Goal: Task Accomplishment & Management: Manage account settings

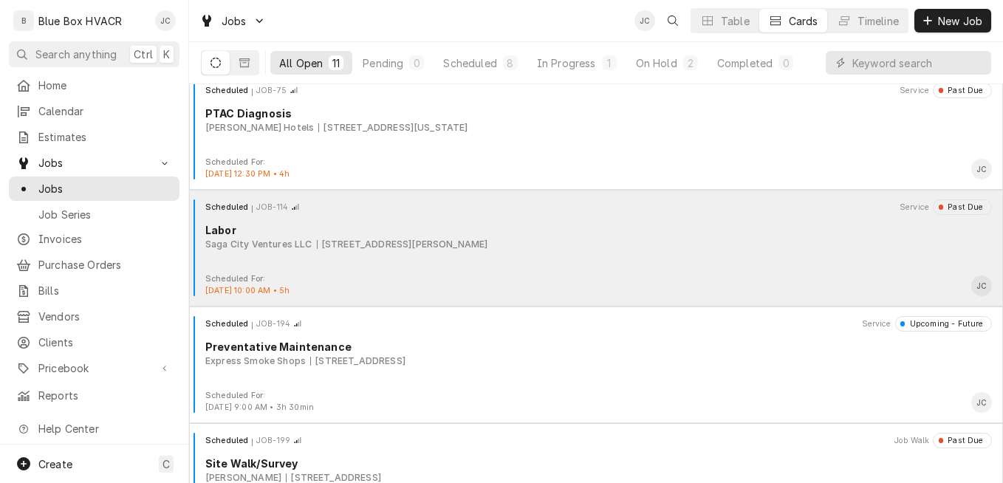
scroll to position [368, 0]
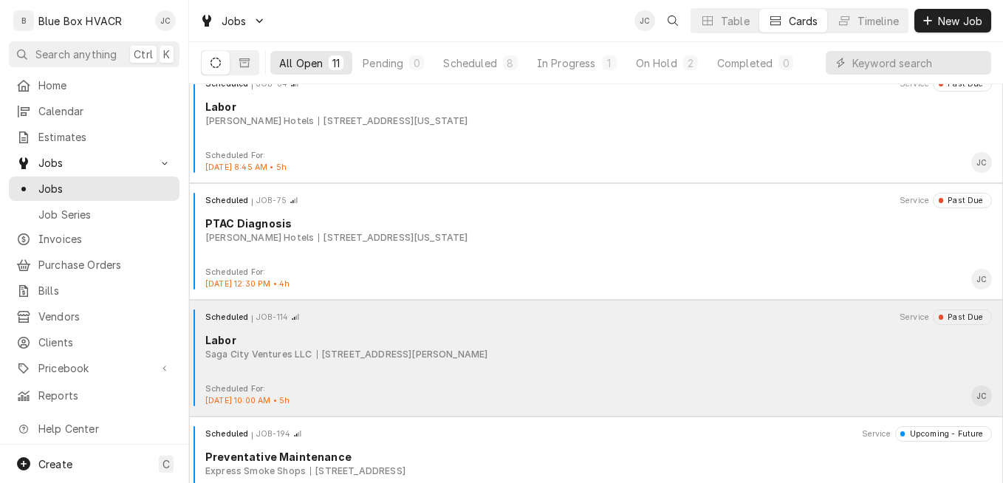
drag, startPoint x: 699, startPoint y: 352, endPoint x: 601, endPoint y: 352, distance: 97.5
click at [601, 352] on div "Saga City Ventures LLC 1401 Latimer Circle, Wilmington, DE 19805" at bounding box center [598, 354] width 787 height 13
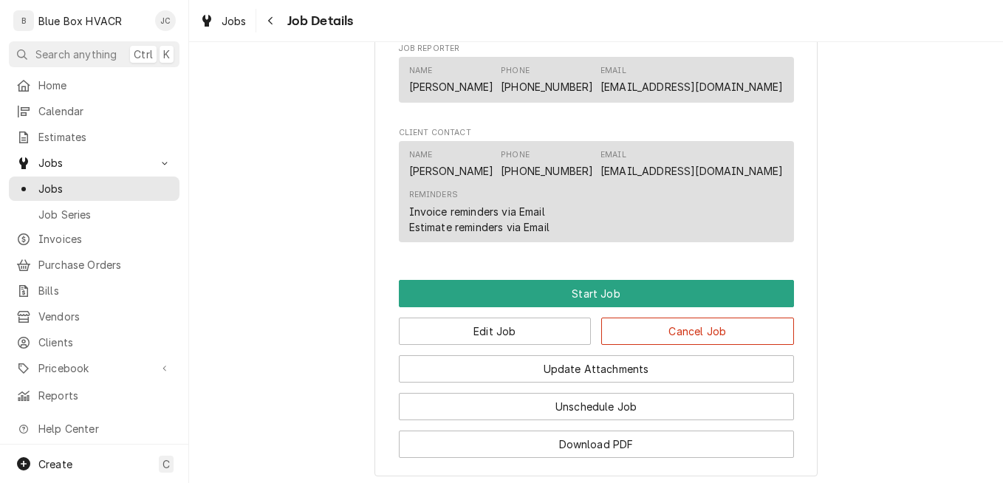
scroll to position [918, 0]
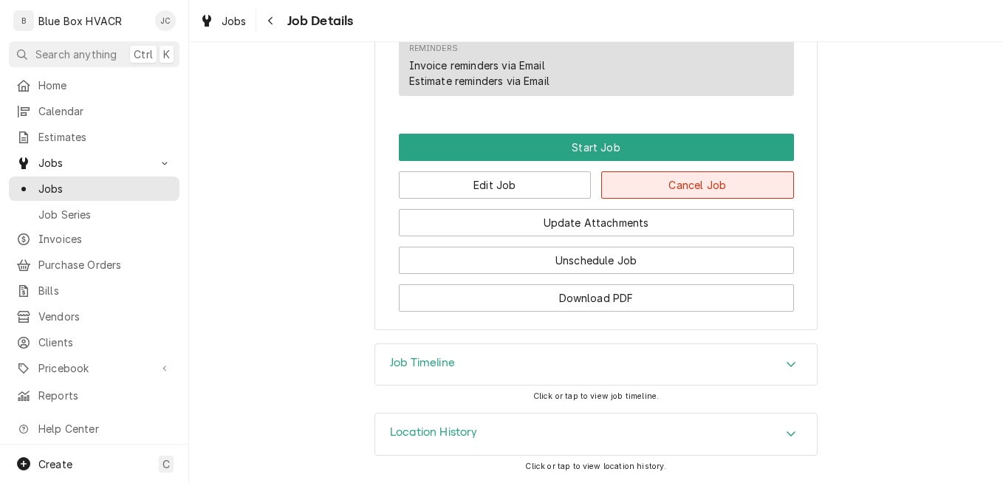
click at [677, 194] on button "Cancel Job" at bounding box center [697, 184] width 193 height 27
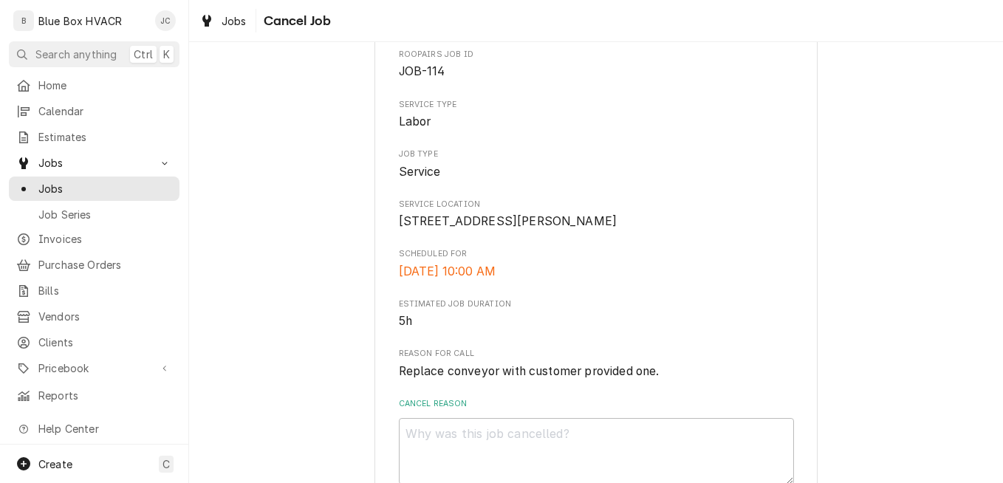
scroll to position [186, 0]
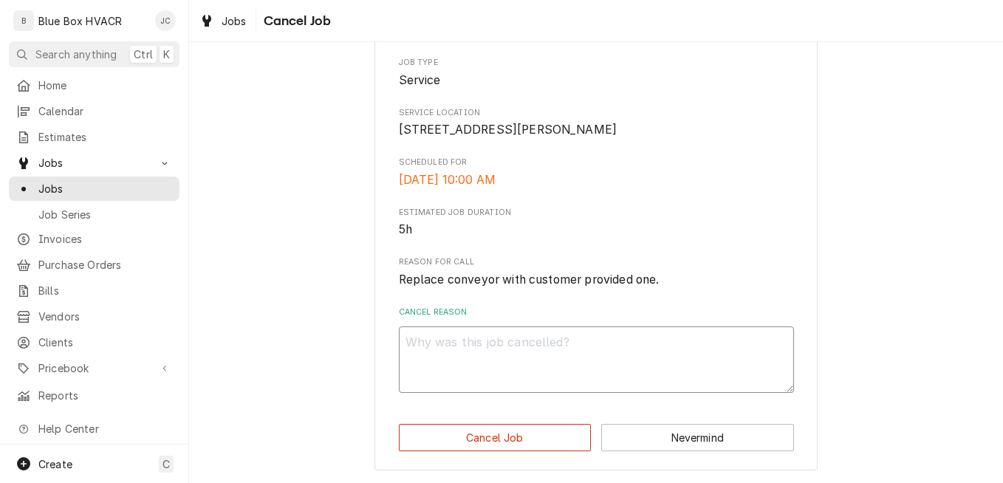
click at [464, 355] on textarea "Cancel Reason" at bounding box center [596, 360] width 395 height 66
type textarea "x"
type textarea "C"
type textarea "x"
type textarea "Cu"
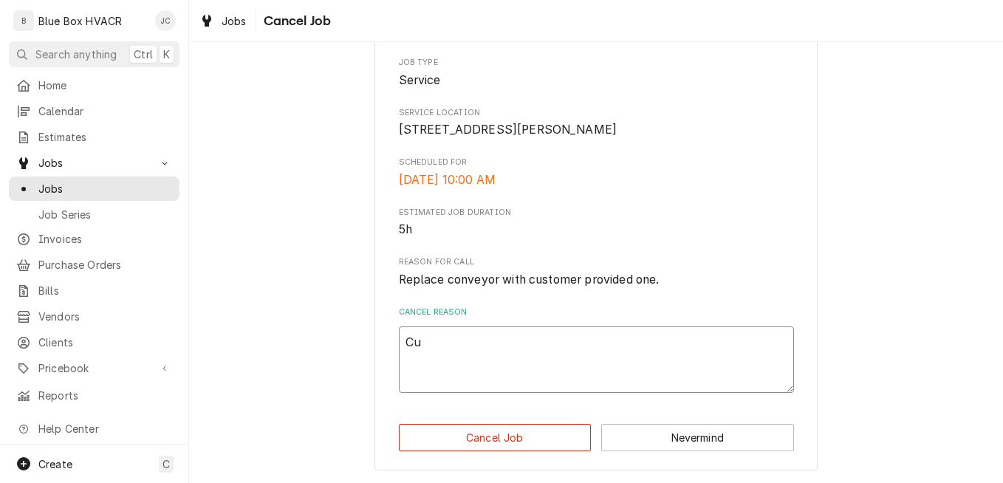
type textarea "x"
type textarea "Cus"
type textarea "x"
type textarea "Cust"
type textarea "x"
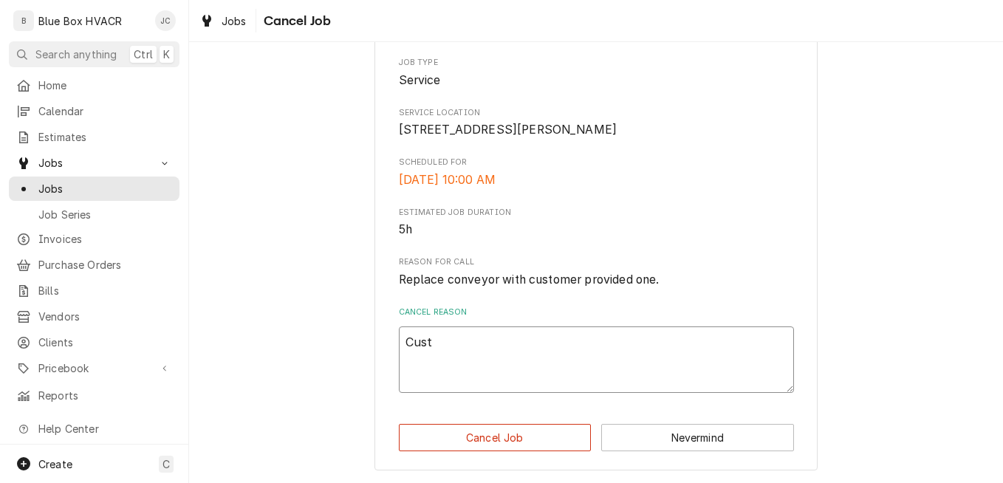
type textarea "Custo"
type textarea "x"
type textarea "Custom"
type textarea "x"
type textarea "Custome"
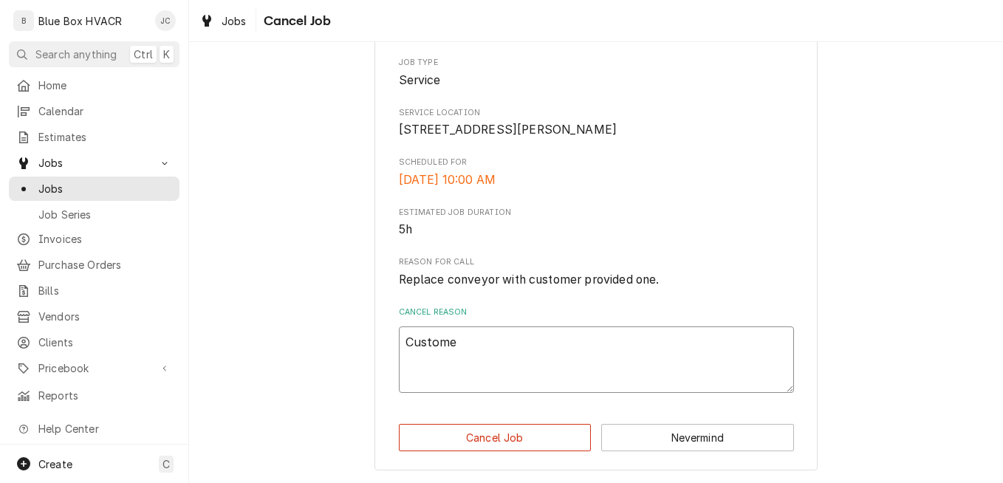
type textarea "x"
type textarea "Customer"
type textarea "x"
type textarea "Customer"
type textarea "x"
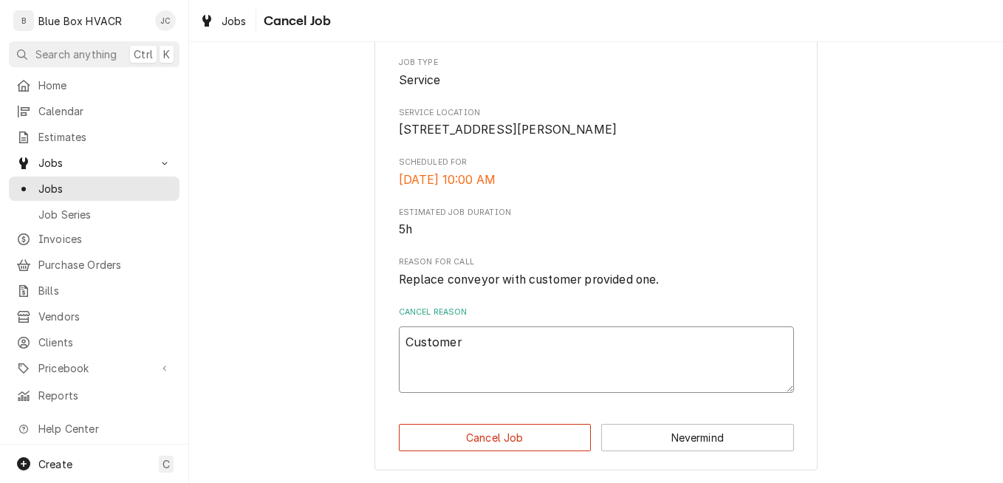
type textarea "Customer n"
type textarea "x"
type textarea "Customer no"
type textarea "x"
type textarea "Customer non"
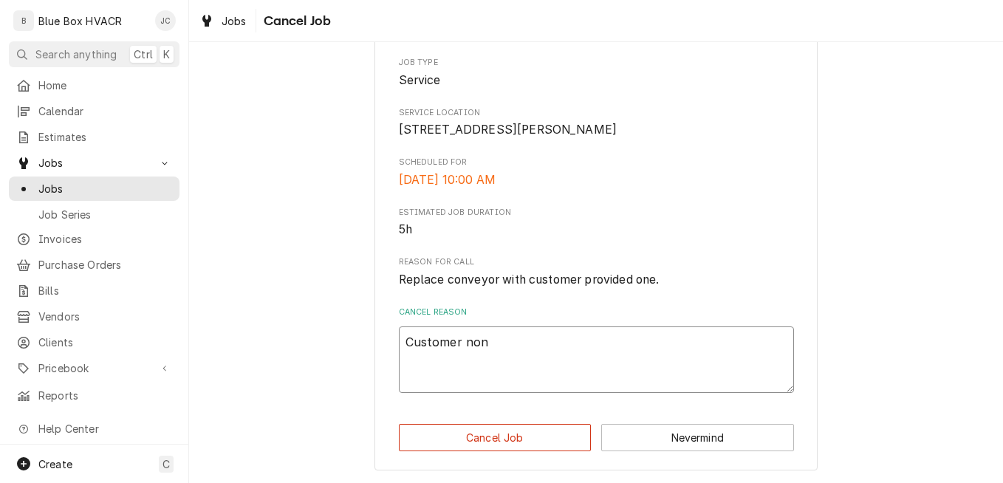
type textarea "x"
type textarea "Customer non"
type textarea "x"
type textarea "Customer non p"
type textarea "x"
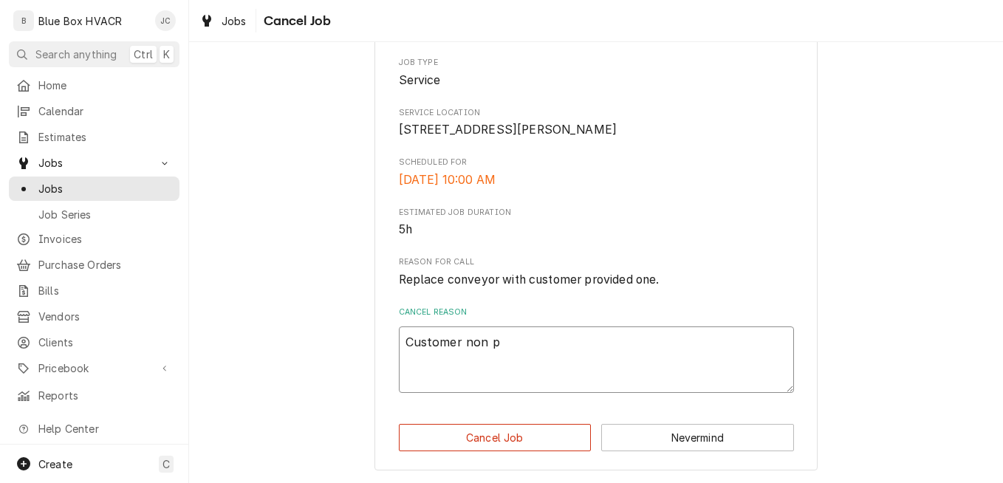
type textarea "Customer non pa"
type textarea "x"
type textarea "Customer non paye"
type textarea "x"
type textarea "Customer non payer"
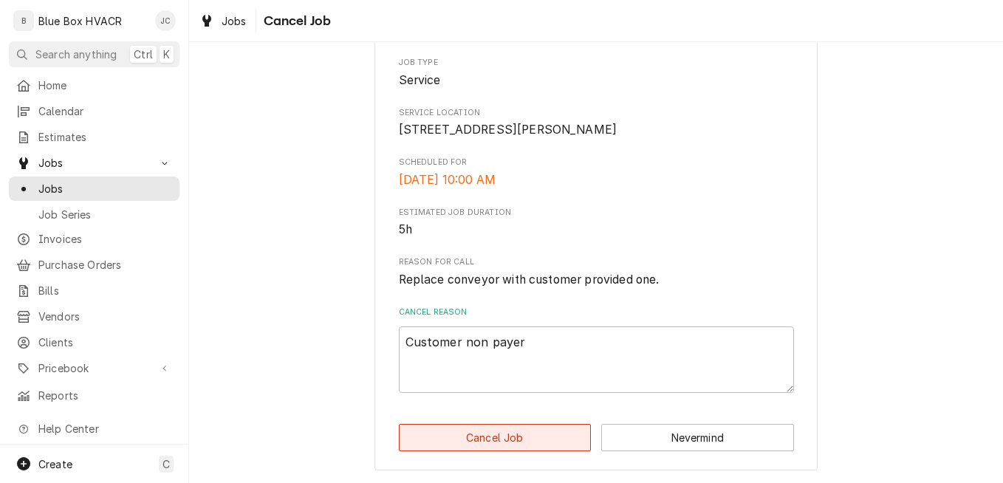
click at [500, 437] on button "Cancel Job" at bounding box center [495, 437] width 193 height 27
type textarea "x"
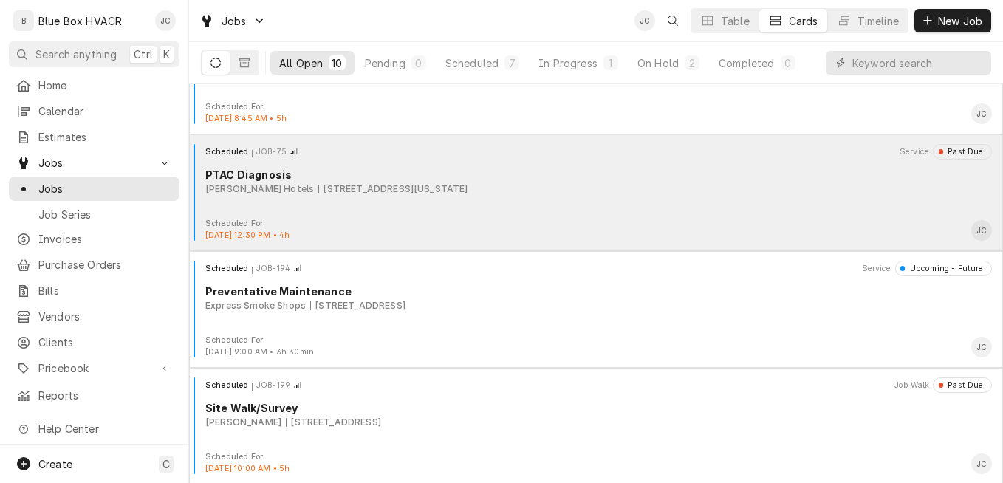
scroll to position [517, 0]
